Goal: Information Seeking & Learning: Learn about a topic

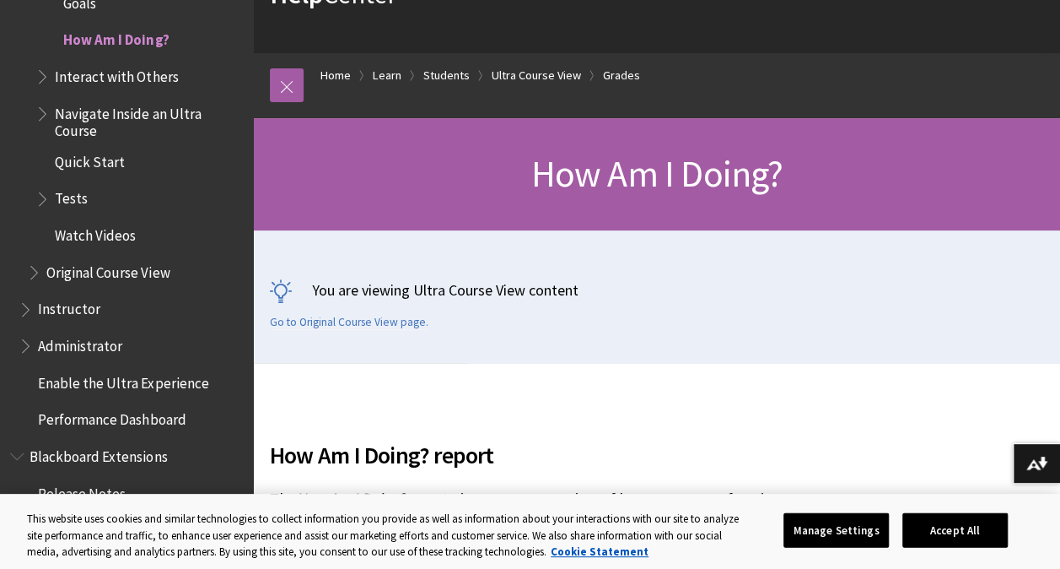
scroll to position [123, 0]
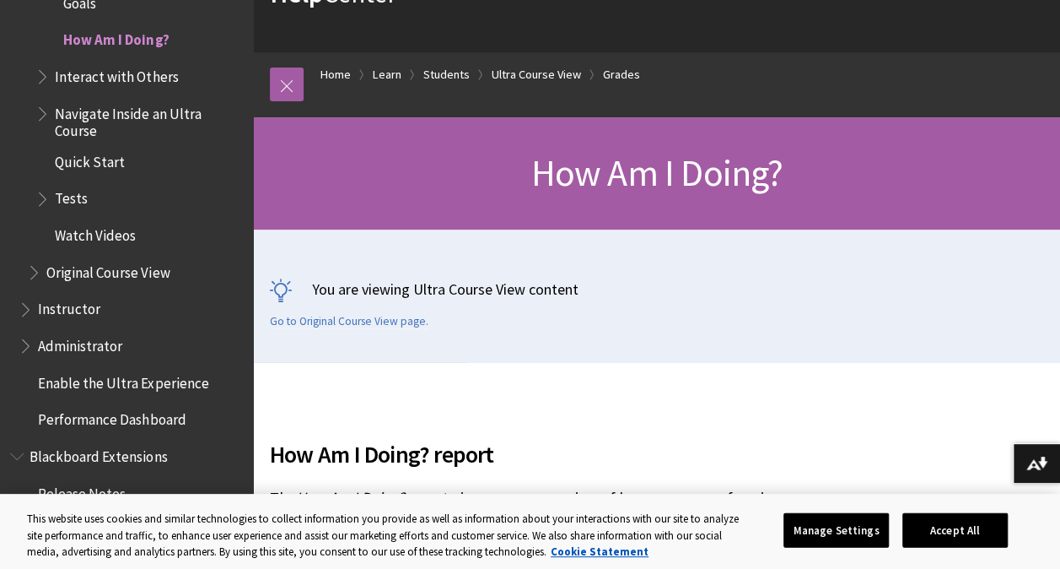
click at [73, 192] on span "Tests" at bounding box center [71, 196] width 33 height 23
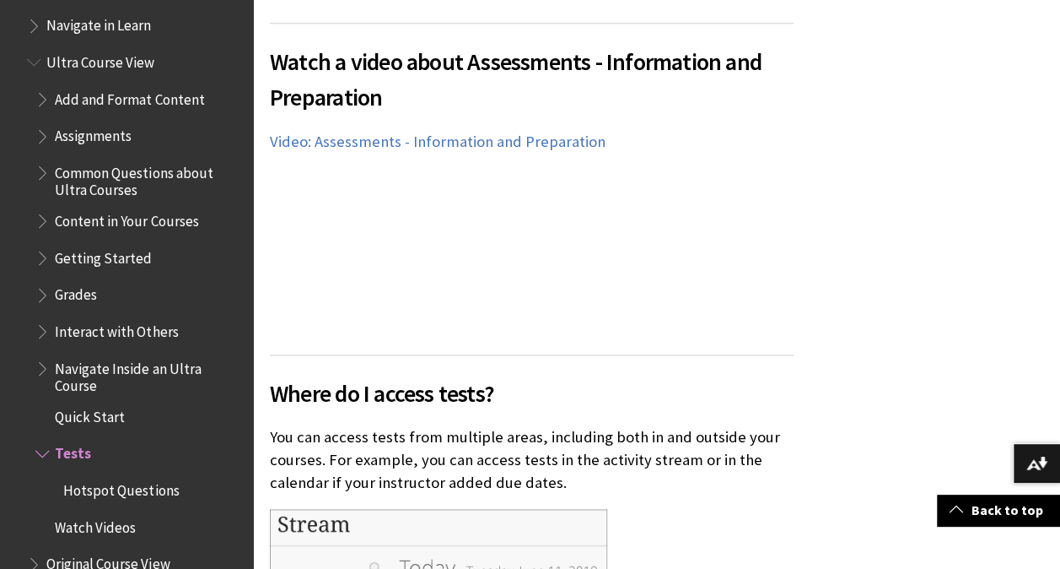
scroll to position [1944, 0]
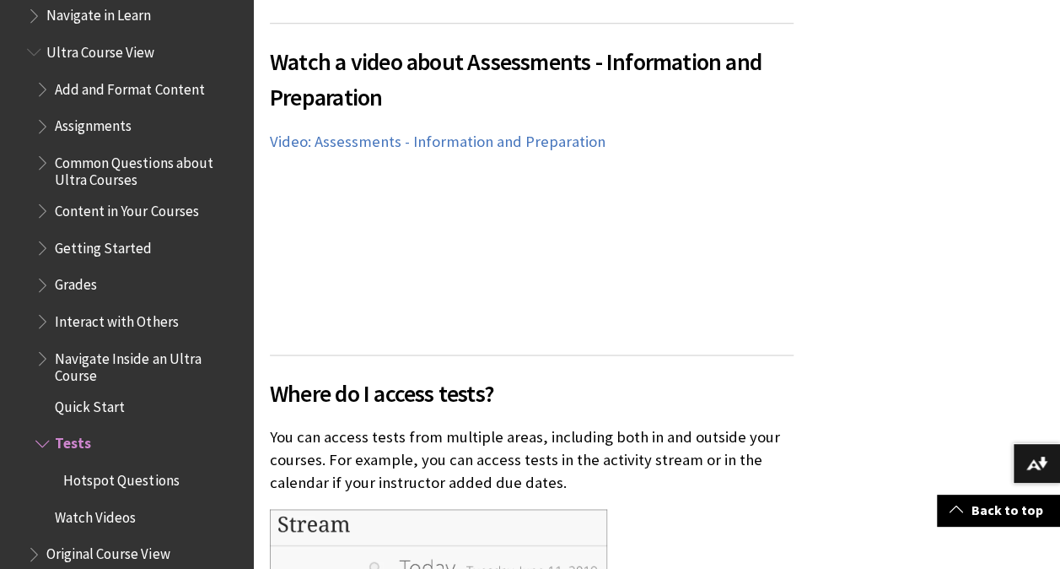
click at [78, 284] on span "Grades" at bounding box center [76, 282] width 42 height 23
